Goal: Information Seeking & Learning: Learn about a topic

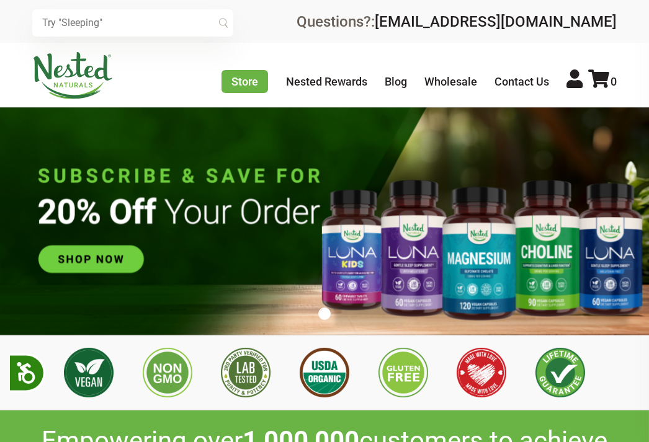
scroll to position [0, 543]
click at [158, 40] on div "× Recommended Products Previous 150 4.9 [PERSON_NAME] Gentle Sleep Supplement $…" at bounding box center [324, 21] width 649 height 43
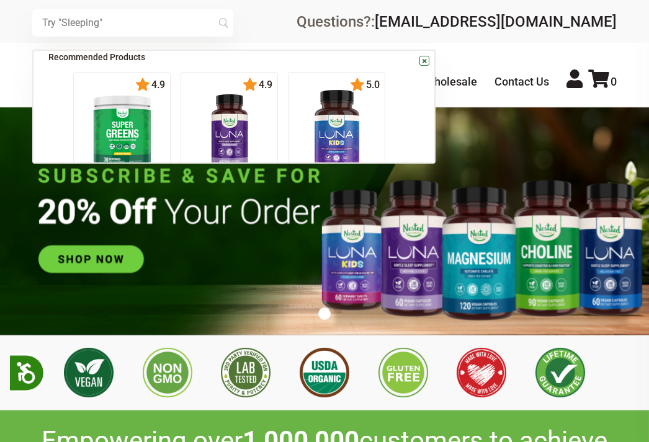
click at [157, 29] on input "text" at bounding box center [132, 22] width 201 height 27
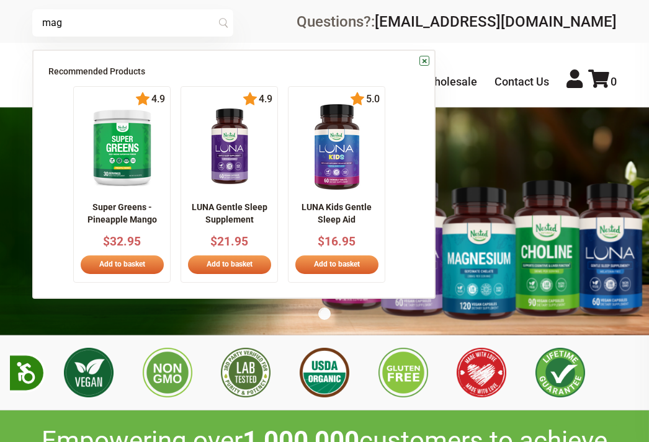
type input "mag"
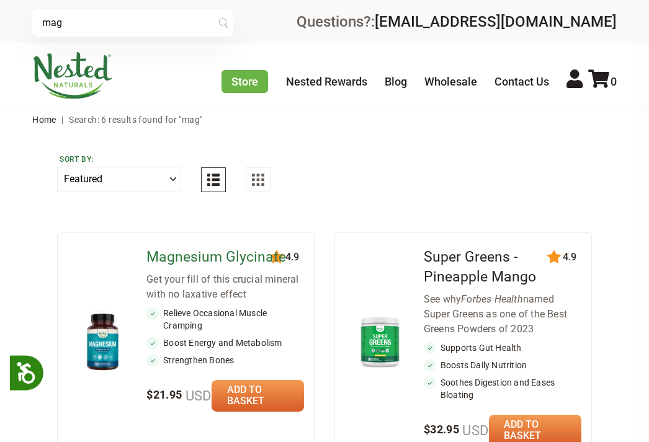
click at [205, 260] on link "Magnesium Glycinate" at bounding box center [216, 257] width 140 height 17
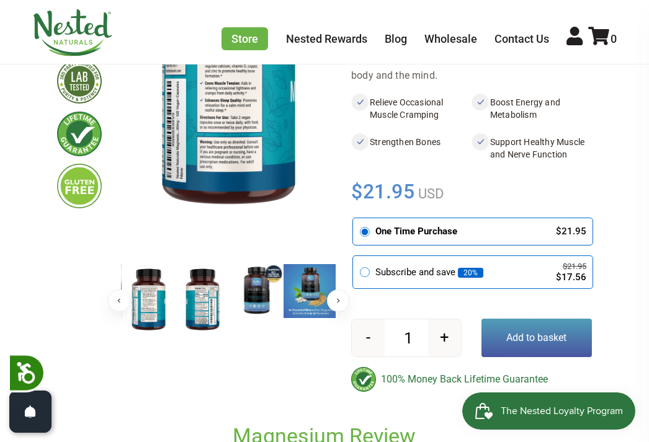
scroll to position [223, 0]
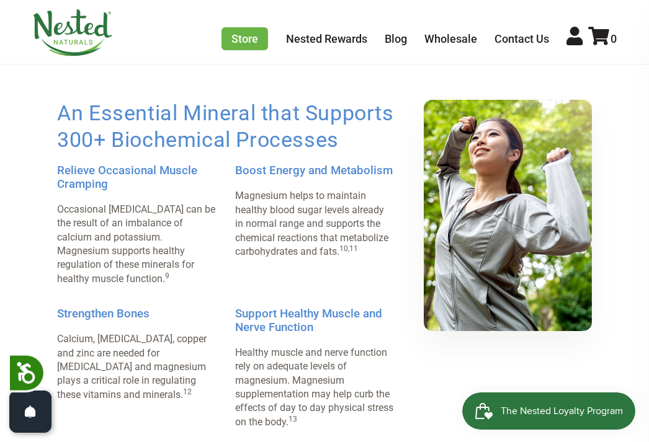
drag, startPoint x: 366, startPoint y: 188, endPoint x: 365, endPoint y: 202, distance: 14.3
click at [365, 202] on p "Magnesium helps to maintain healthy blood sugar levels already in normal range …" at bounding box center [314, 223] width 158 height 69
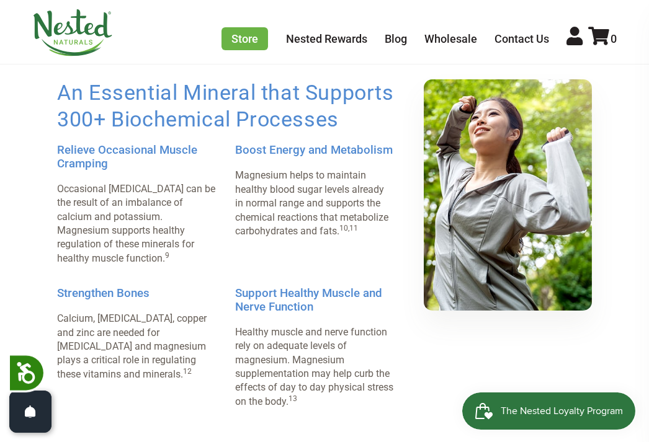
scroll to position [935, 0]
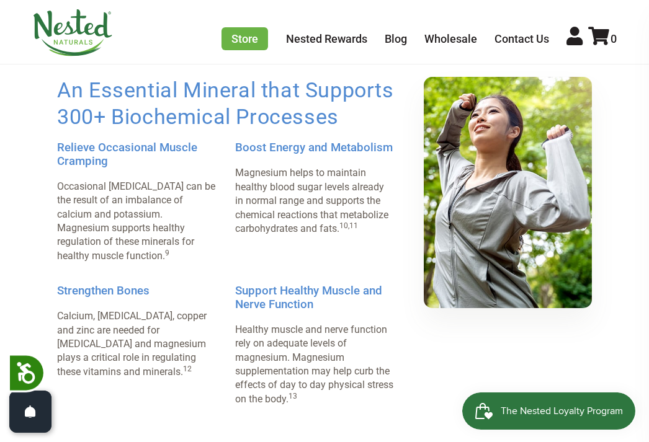
click at [209, 110] on h2 "An Essential Mineral that Supports 300+ Biochemical Processes" at bounding box center [235, 103] width 356 height 53
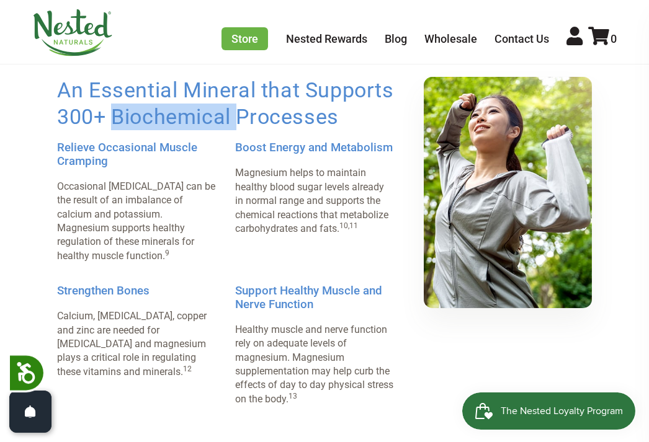
click at [209, 110] on h2 "An Essential Mineral that Supports 300+ Biochemical Processes" at bounding box center [235, 103] width 356 height 53
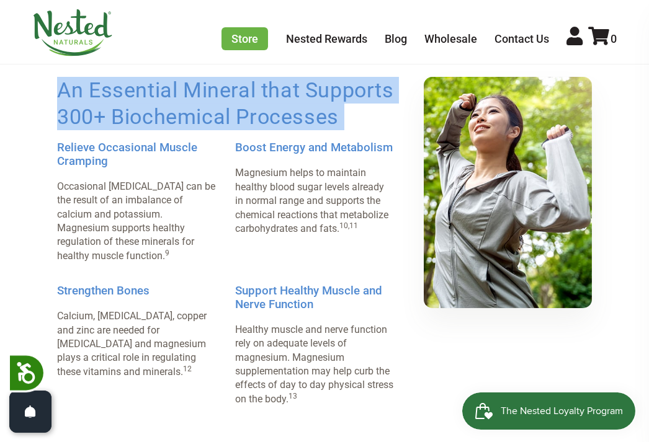
click at [209, 110] on h2 "An Essential Mineral that Supports 300+ Biochemical Processes" at bounding box center [235, 103] width 356 height 53
copy ul "An Essential Mineral that Supports 300+ Biochemical Processes"
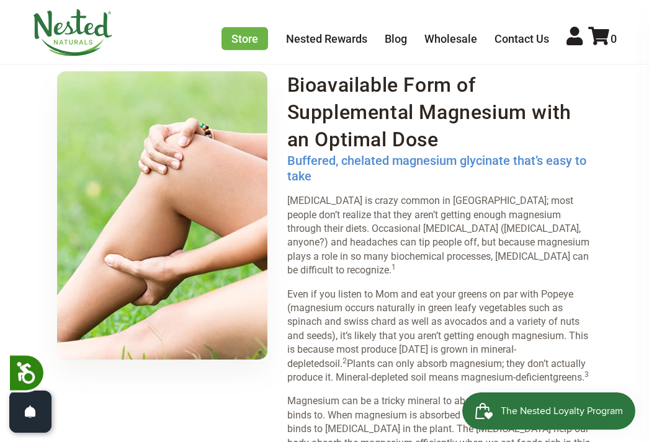
scroll to position [1335, 0]
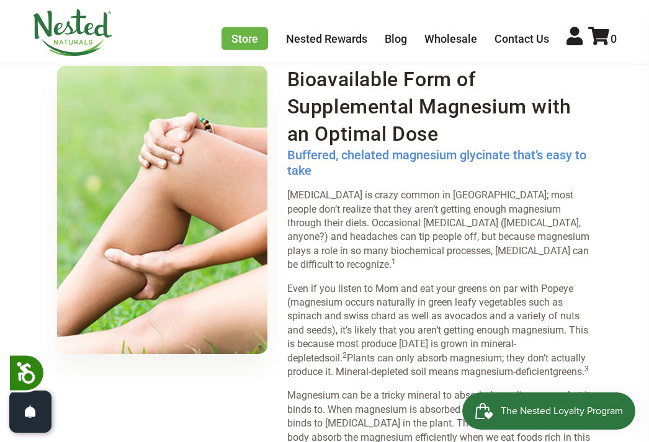
click at [395, 156] on h4 "Buffered, chelated magnesium glycinate that’s easy to take" at bounding box center [439, 163] width 305 height 31
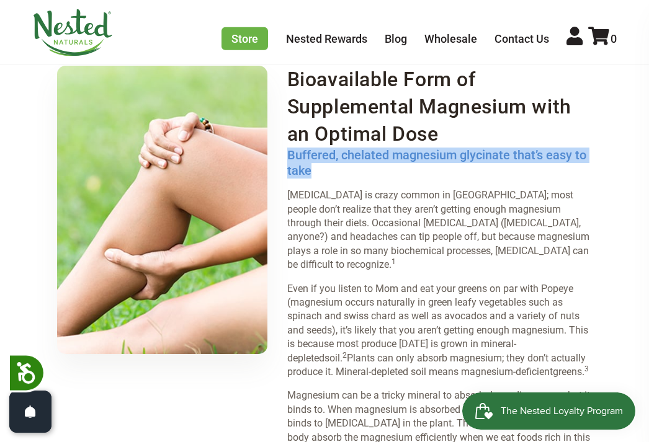
click at [395, 156] on h4 "Buffered, chelated magnesium glycinate that’s easy to take" at bounding box center [439, 163] width 305 height 31
copy div "Buffered, chelated magnesium glycinate that’s easy to take"
